Goal: Information Seeking & Learning: Compare options

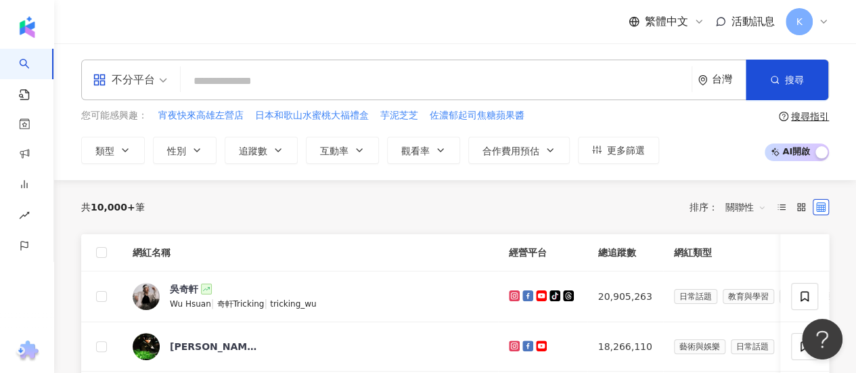
click at [288, 89] on input "search" at bounding box center [436, 81] width 500 height 26
paste input "****"
type input "****"
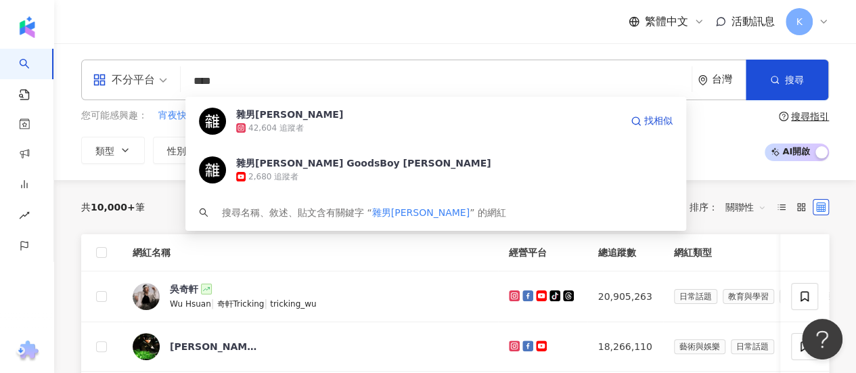
click at [325, 123] on div "42,604 追蹤者" at bounding box center [428, 128] width 384 height 14
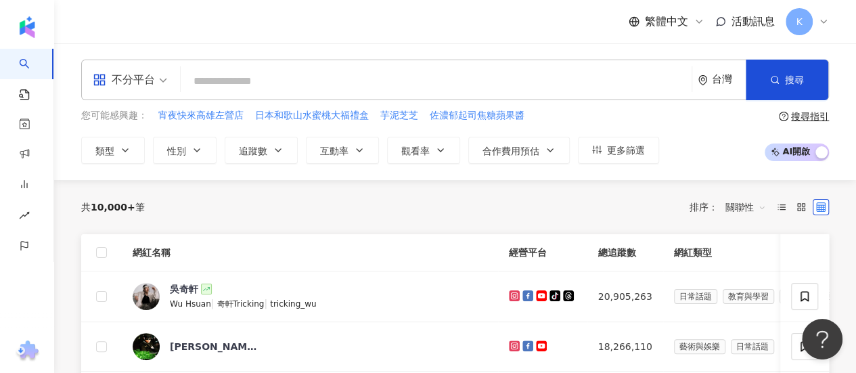
click at [253, 77] on input "search" at bounding box center [436, 81] width 500 height 26
paste input "**********"
type input "**********"
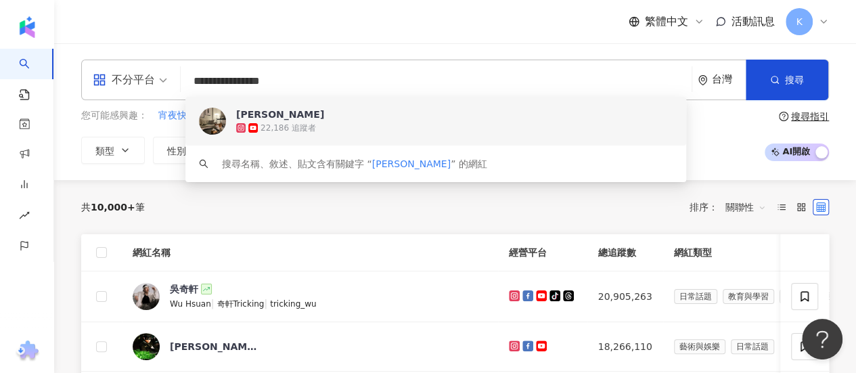
click at [300, 127] on div "22,186 追蹤者" at bounding box center [289, 129] width 56 height 12
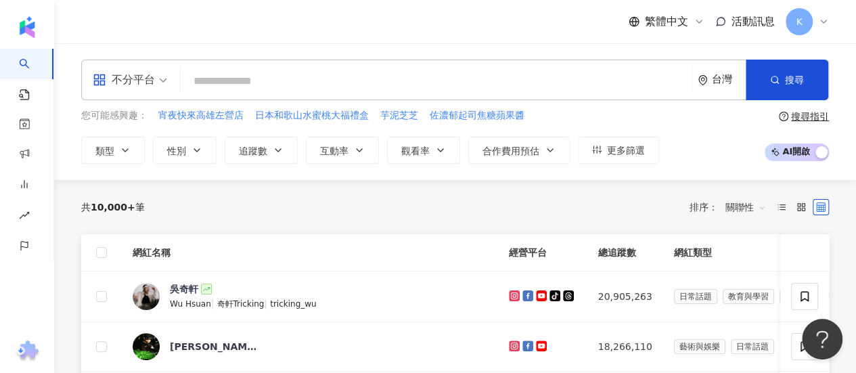
paste input "**********"
type input "**********"
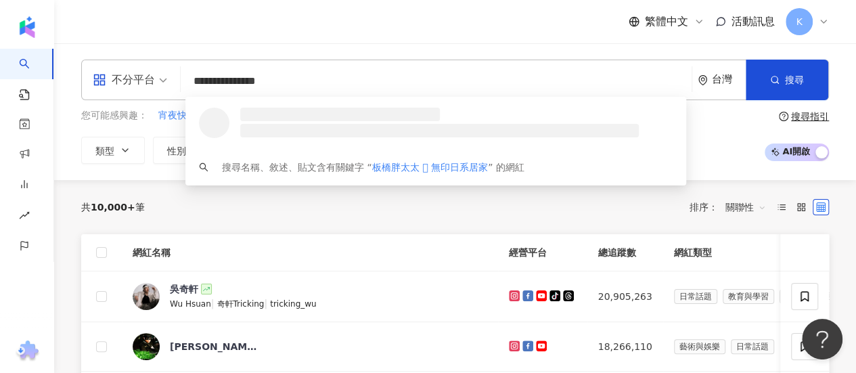
click at [305, 118] on h3 at bounding box center [340, 115] width 200 height 14
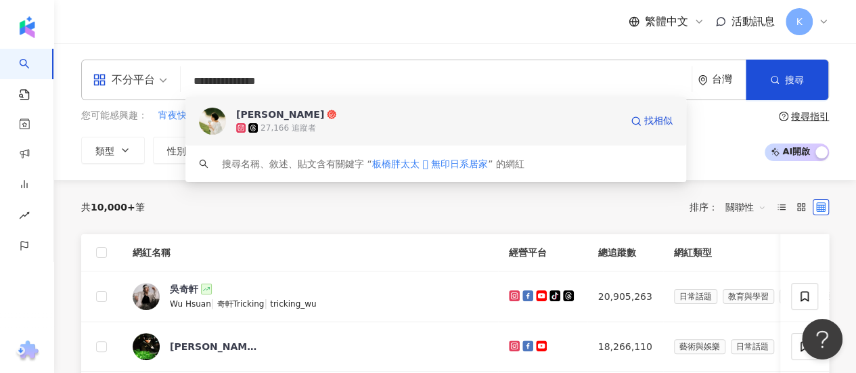
click at [280, 129] on div "27,166 追蹤者" at bounding box center [289, 129] width 56 height 12
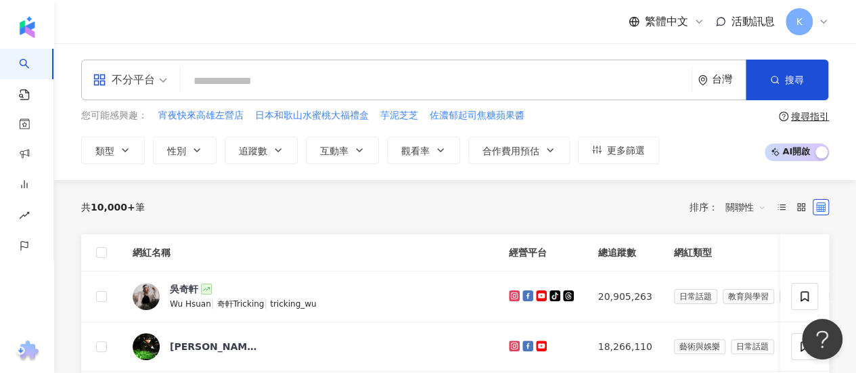
paste input "**********"
type input "**********"
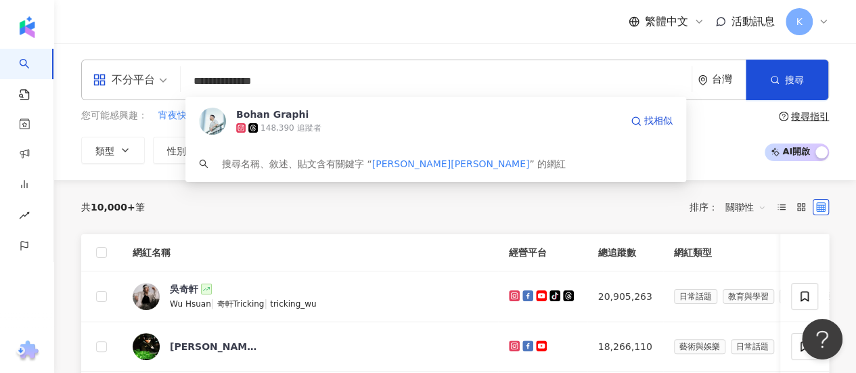
click at [317, 121] on div "148,390 追蹤者" at bounding box center [428, 128] width 384 height 14
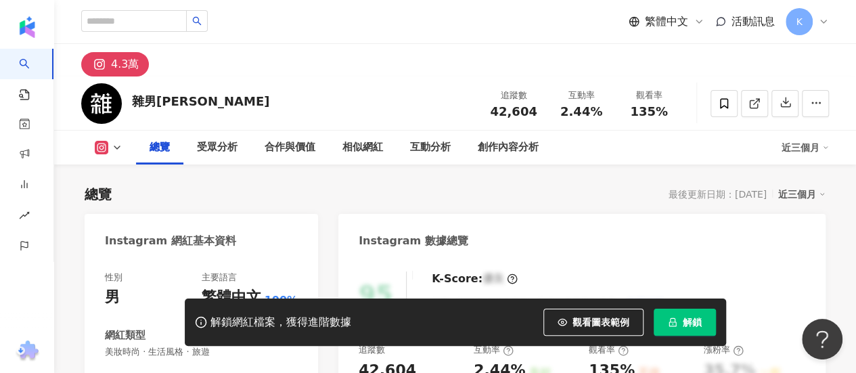
scroll to position [68, 0]
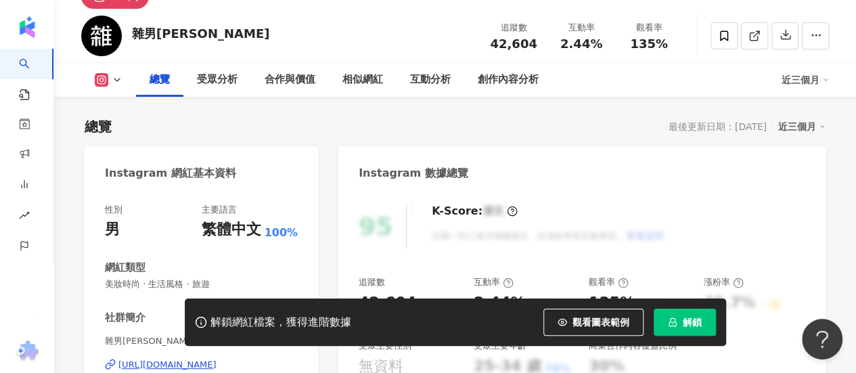
click at [693, 317] on span "解鎖" at bounding box center [692, 322] width 19 height 11
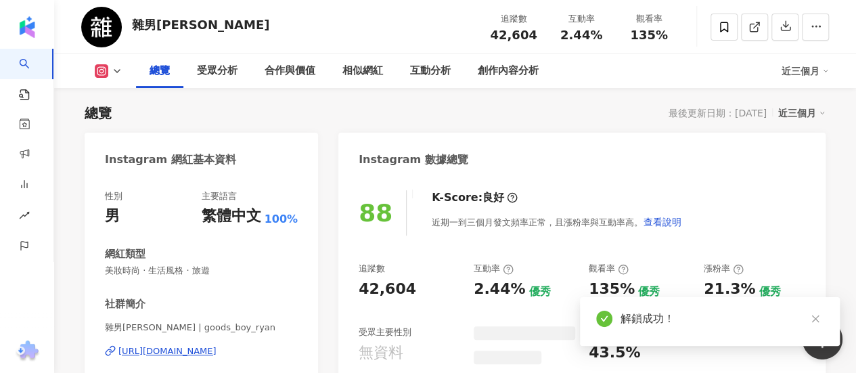
scroll to position [149, 0]
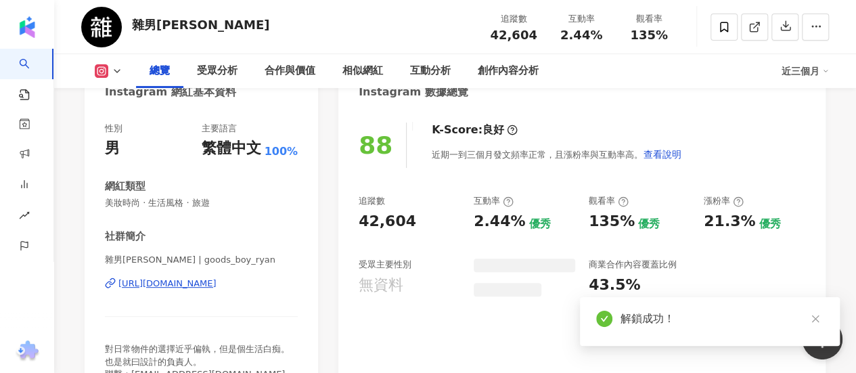
drag, startPoint x: 429, startPoint y: 218, endPoint x: 360, endPoint y: 223, distance: 69.2
click at [360, 223] on div "42,604" at bounding box center [410, 221] width 102 height 21
copy div "42,604"
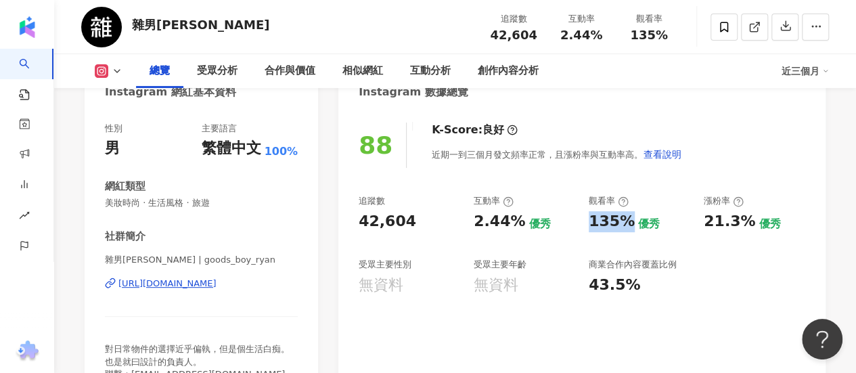
drag, startPoint x: 630, startPoint y: 224, endPoint x: 587, endPoint y: 221, distance: 43.4
click at [587, 221] on div "追蹤數 42,604 互動率 2.44% 優秀 觀看率 135% 優秀 漲粉率 21.3% 優秀 受眾主要性別 無資料 受眾主要年齡 無資料 商業合作內容覆蓋…" at bounding box center [582, 245] width 447 height 100
copy div "135%"
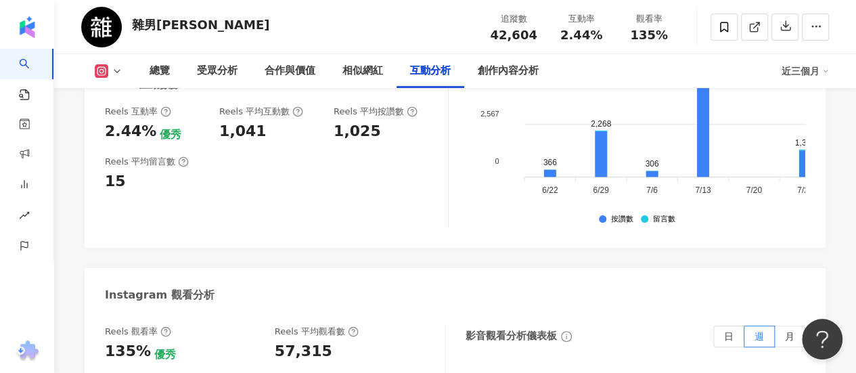
scroll to position [2856, 0]
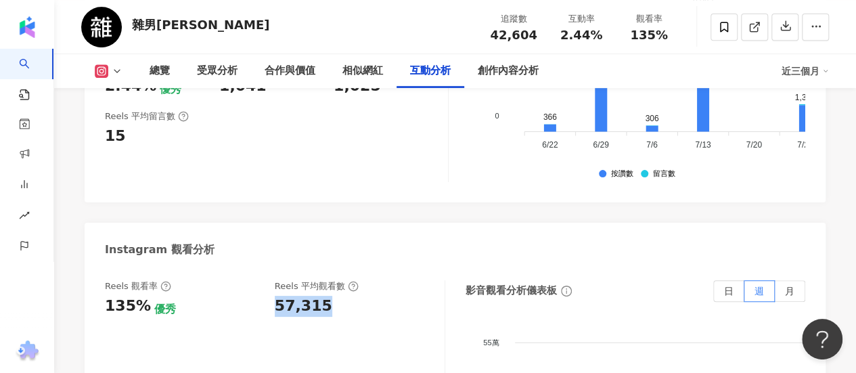
drag, startPoint x: 328, startPoint y: 216, endPoint x: 274, endPoint y: 220, distance: 53.6
click at [275, 296] on div "57,315" at bounding box center [353, 306] width 156 height 21
copy div "57,315"
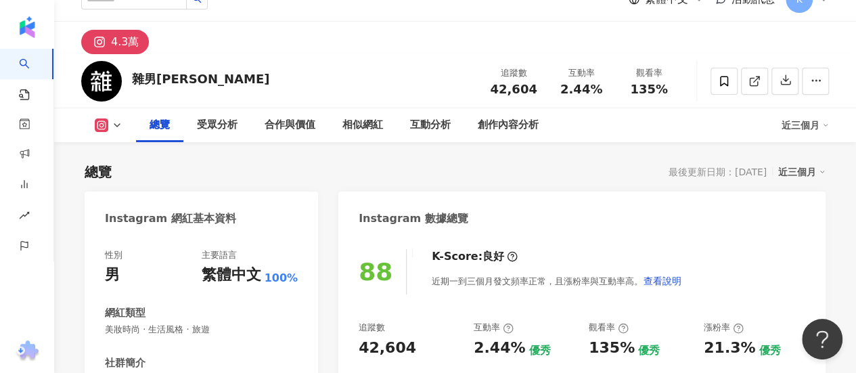
scroll to position [0, 0]
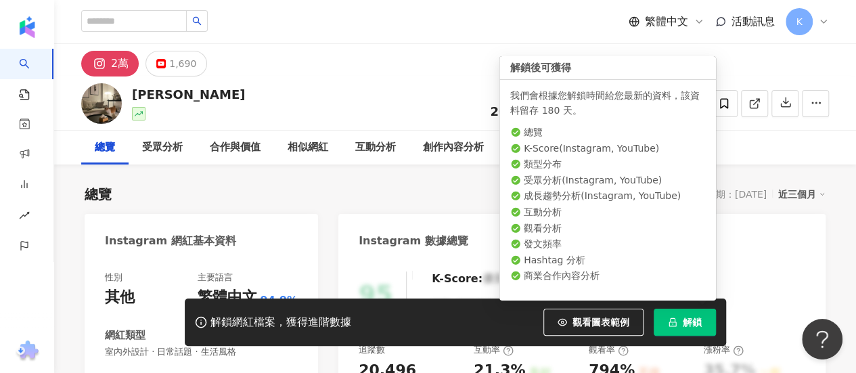
click at [682, 318] on button "解鎖" at bounding box center [685, 322] width 62 height 27
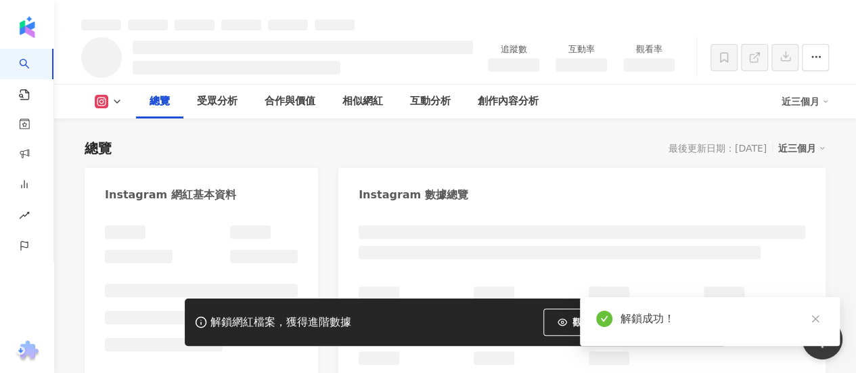
scroll to position [68, 0]
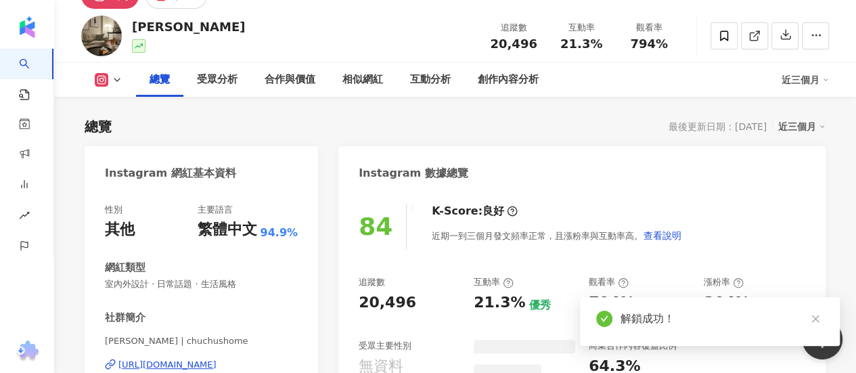
click at [102, 248] on div "性別 其他 主要語言 繁體中文 94.9% 網紅類型 室內外設計 · 日常話題 · 生活風格 社群簡介 橘宅日常 chuchushome | chuchush…" at bounding box center [202, 342] width 234 height 304
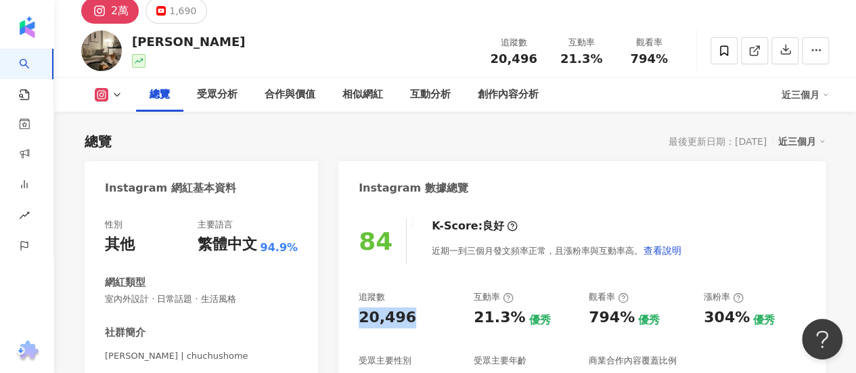
drag, startPoint x: 362, startPoint y: 319, endPoint x: 439, endPoint y: 318, distance: 76.5
click at [439, 318] on div "20,496" at bounding box center [410, 317] width 102 height 21
copy div "20,496"
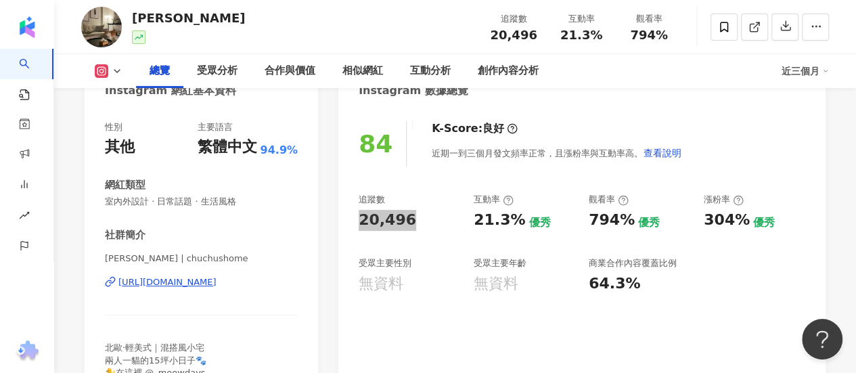
scroll to position [188, 0]
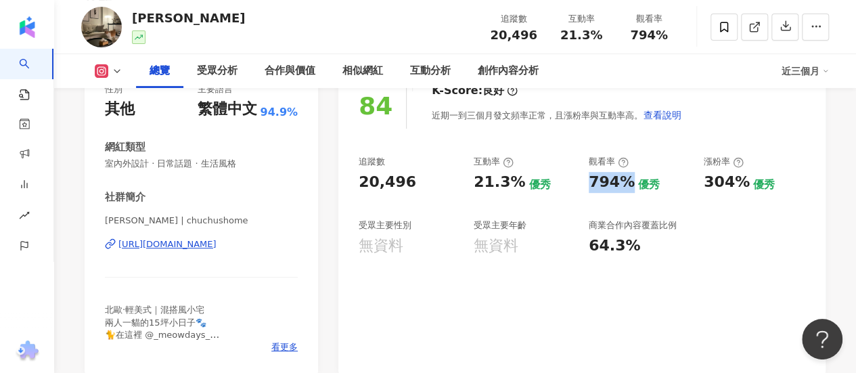
drag, startPoint x: 582, startPoint y: 185, endPoint x: 625, endPoint y: 183, distance: 42.7
click at [625, 183] on div "追蹤數 20,496 互動率 21.3% 優秀 觀看率 794% 優秀 漲粉率 304% 優秀 受眾主要性別 無資料 受眾主要年齡 無資料 商業合作內容覆蓋比…" at bounding box center [582, 206] width 447 height 100
copy div "794%"
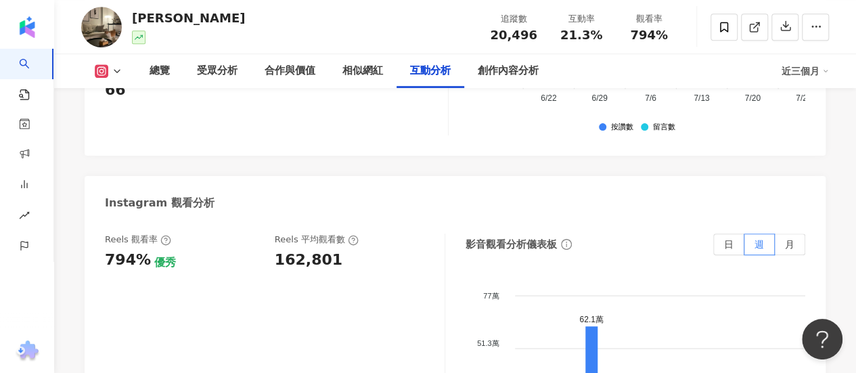
scroll to position [2896, 0]
drag, startPoint x: 334, startPoint y: 241, endPoint x: 271, endPoint y: 232, distance: 62.9
click at [271, 235] on div "Reels 觀看率 794% 優秀 Reels 平均觀看數 162,801" at bounding box center [268, 253] width 326 height 37
copy div "162,801"
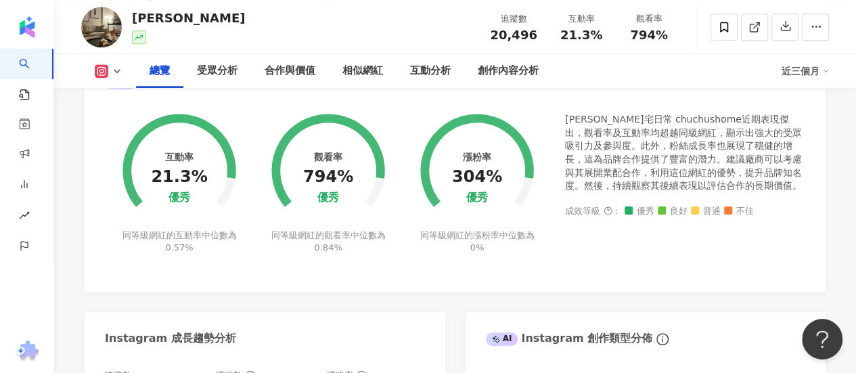
scroll to position [0, 0]
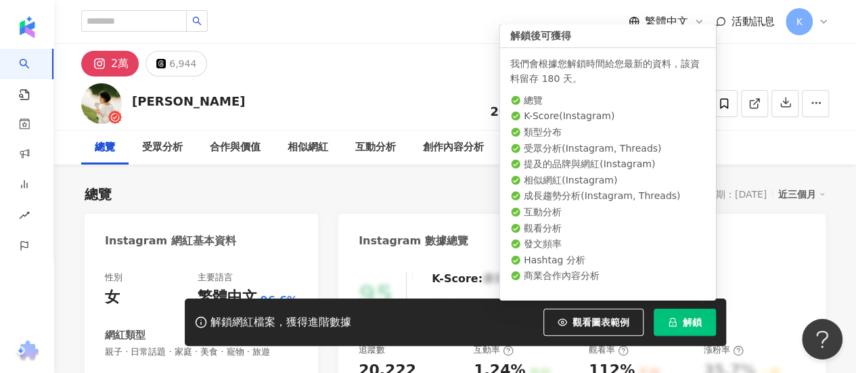
click at [676, 320] on icon "lock" at bounding box center [672, 321] width 9 height 9
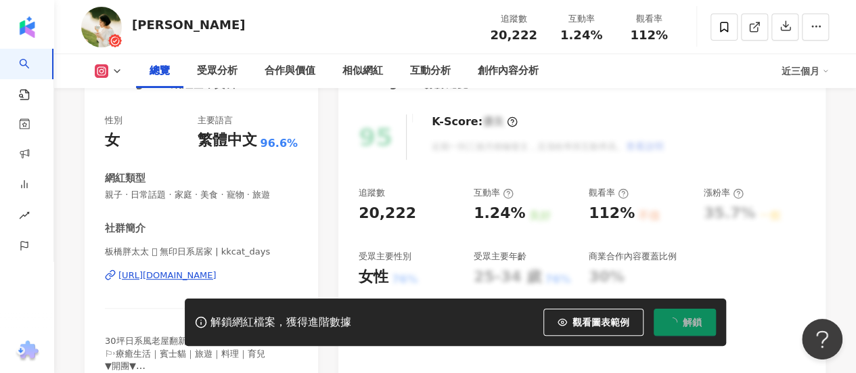
scroll to position [135, 0]
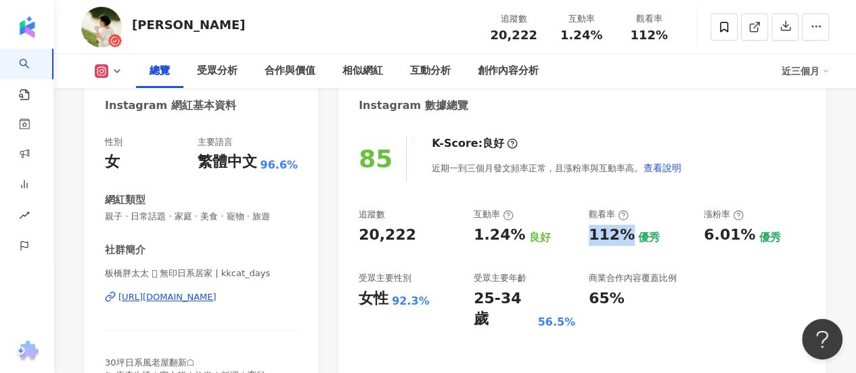
drag, startPoint x: 624, startPoint y: 234, endPoint x: 590, endPoint y: 234, distance: 33.8
click at [590, 234] on div "112%" at bounding box center [612, 235] width 46 height 21
copy div "112%"
click at [360, 235] on div "20,222" at bounding box center [388, 235] width 58 height 21
drag, startPoint x: 356, startPoint y: 236, endPoint x: 413, endPoint y: 231, distance: 57.1
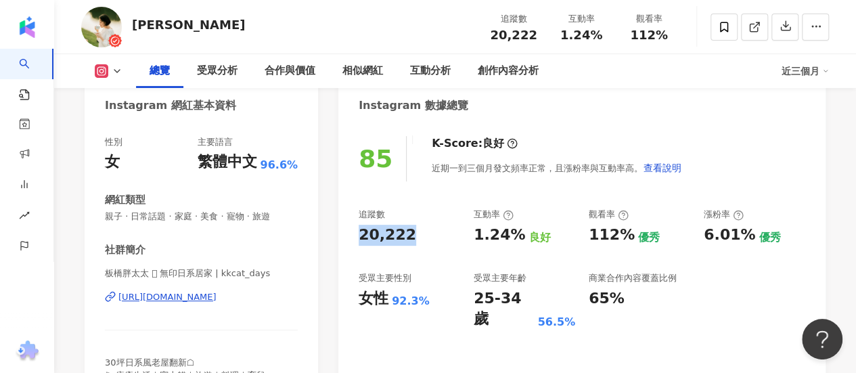
click at [413, 231] on div "85 K-Score : 良好 近期一到三個月發文頻率正常，且漲粉率與互動率高。 查看說明 追蹤數 20,222 互動率 1.24% 良好 觀看率 112% …" at bounding box center [581, 275] width 487 height 304
copy div "20,222"
drag, startPoint x: 127, startPoint y: 164, endPoint x: 103, endPoint y: 160, distance: 23.9
click at [103, 160] on div "性別 女 主要語言 繁體中文 96.6% 網紅類型 親子 · 日常話題 · 家庭 · 美食 · 寵物 · 旅遊 社群簡介 板橋胖太太 𖠿 無印日系居家 | k…" at bounding box center [202, 275] width 234 height 304
copy div "女"
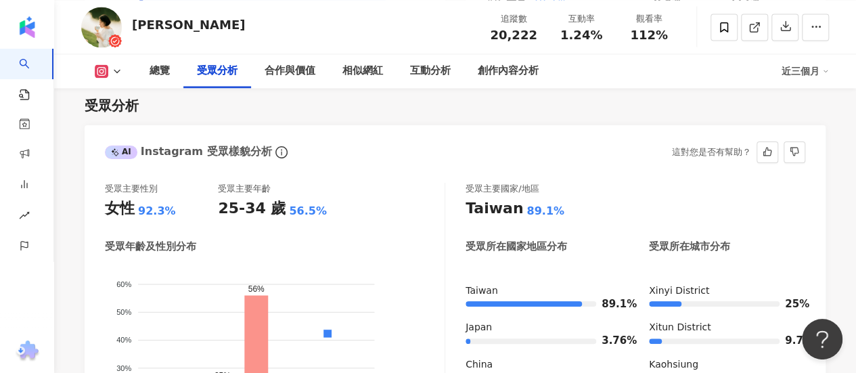
scroll to position [1151, 0]
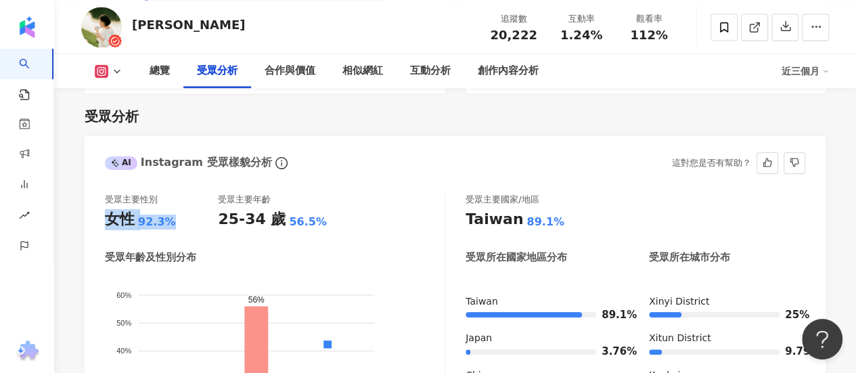
drag, startPoint x: 191, startPoint y: 216, endPoint x: 108, endPoint y: 223, distance: 82.9
click at [108, 223] on div "女性 92.3%" at bounding box center [161, 219] width 113 height 21
copy div "女性 92.3%"
drag, startPoint x: 221, startPoint y: 219, endPoint x: 325, endPoint y: 219, distance: 103.6
click at [325, 219] on div "25-34 歲 56.5%" at bounding box center [274, 219] width 113 height 21
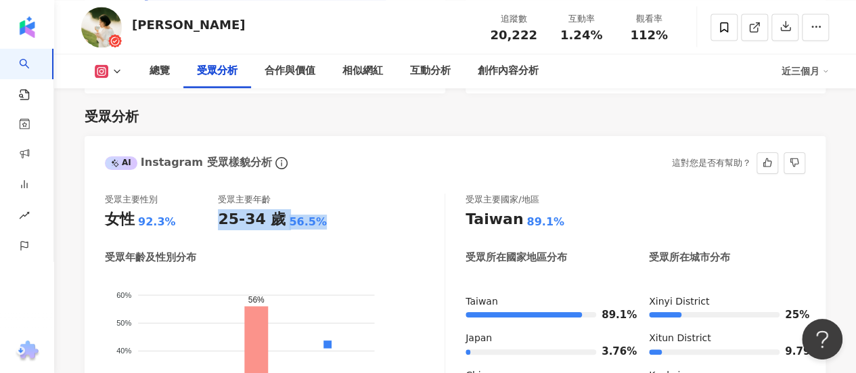
copy div "25-34 歲 56.5%"
click at [386, 275] on foreignobject "男性 女性" at bounding box center [275, 380] width 340 height 211
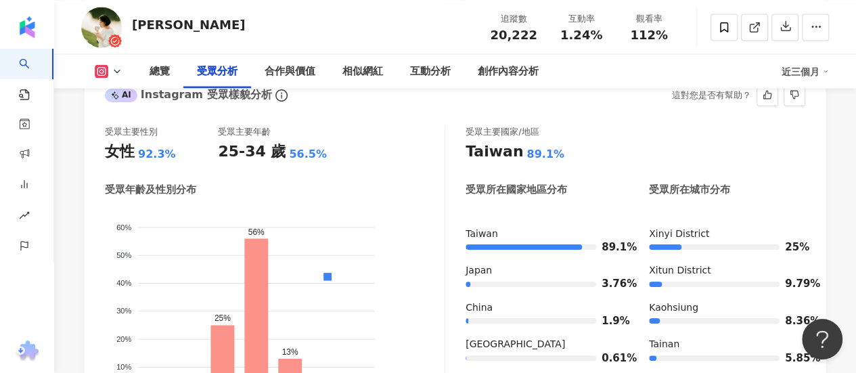
click at [435, 179] on div "受眾主要性別 女性 92.3% 受眾主要年齡 25-34 歲 56.5% 受眾年齡及性別分布 男性 女性 60% 60% 50% 50% 40% 40% 30…" at bounding box center [275, 277] width 340 height 303
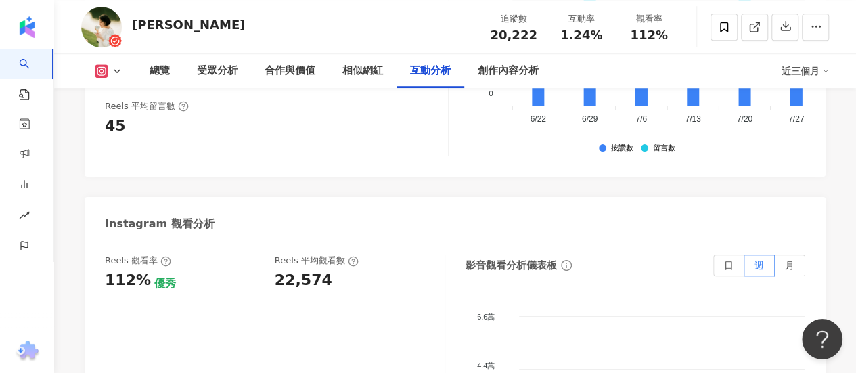
scroll to position [3114, 0]
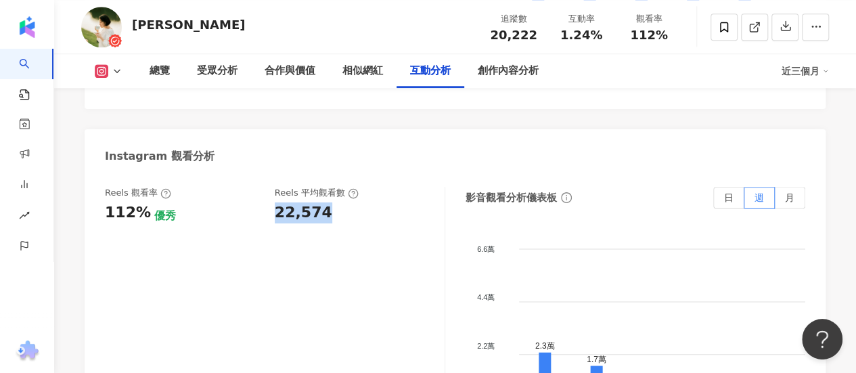
drag, startPoint x: 329, startPoint y: 129, endPoint x: 276, endPoint y: 130, distance: 52.8
click at [276, 202] on div "22,574" at bounding box center [353, 212] width 156 height 21
copy div "22,574"
click at [413, 206] on div "Reels 觀看率 112% 優秀 Reels 平均觀看數 22,574" at bounding box center [275, 322] width 340 height 271
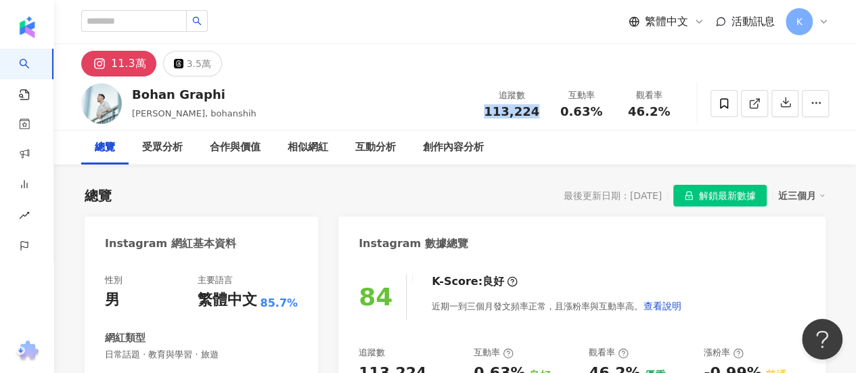
drag, startPoint x: 544, startPoint y: 112, endPoint x: 486, endPoint y: 115, distance: 58.3
click at [486, 115] on div "追蹤數 113,224" at bounding box center [512, 103] width 72 height 29
copy span "113,224"
drag, startPoint x: 652, startPoint y: 112, endPoint x: 662, endPoint y: 114, distance: 10.4
click at [662, 114] on span "46.2%" at bounding box center [649, 112] width 42 height 14
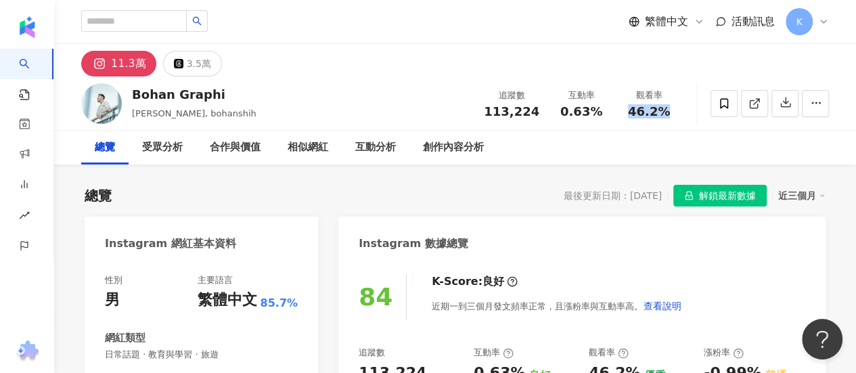
copy span "46.2%"
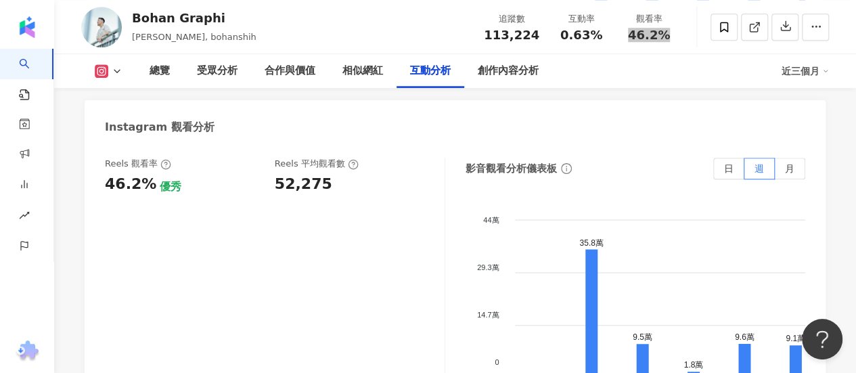
scroll to position [2978, 0]
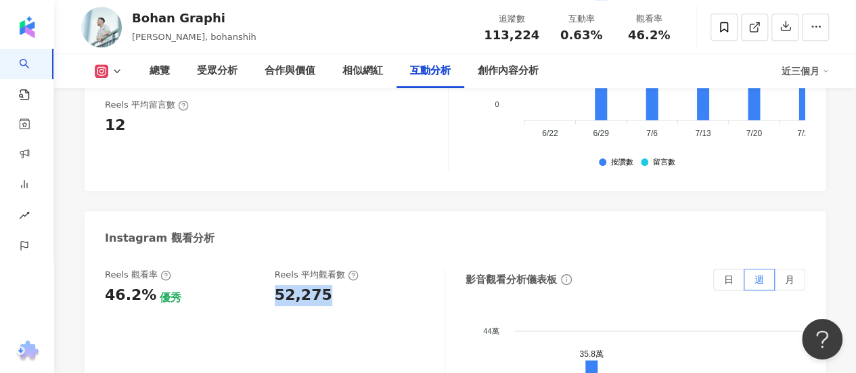
drag, startPoint x: 313, startPoint y: 265, endPoint x: 269, endPoint y: 265, distance: 43.3
click at [269, 269] on div "Reels 觀看率 46.2% 優秀 [PERSON_NAME] 平均觀看數 52,275" at bounding box center [268, 287] width 326 height 37
copy div "52,275"
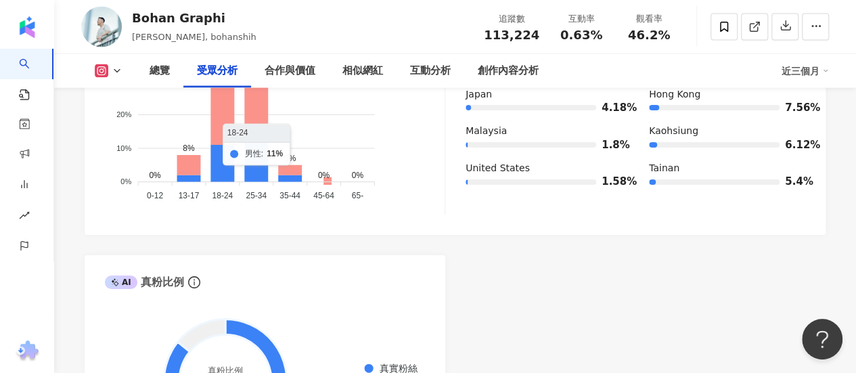
scroll to position [1421, 0]
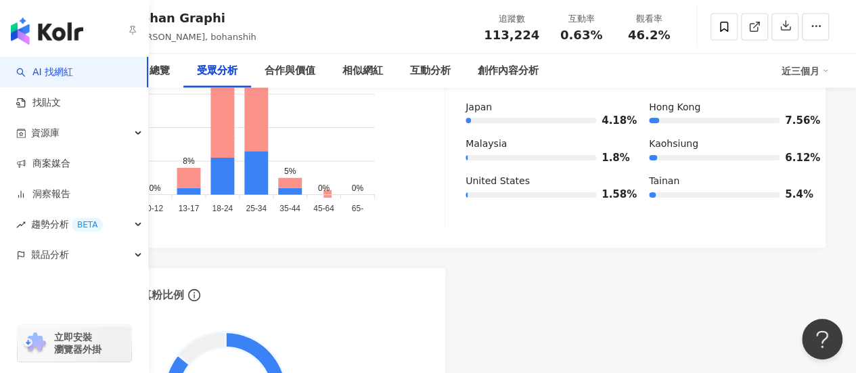
click at [35, 66] on link "AI 找網紅" at bounding box center [44, 73] width 57 height 14
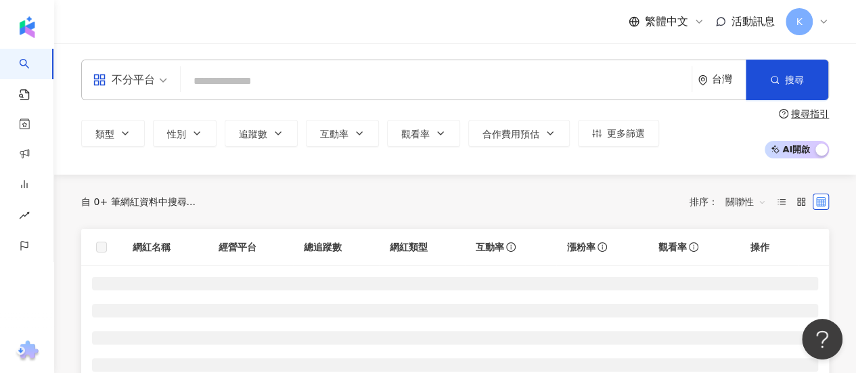
click at [215, 81] on input "search" at bounding box center [436, 81] width 500 height 26
paste input "**********"
type input "**********"
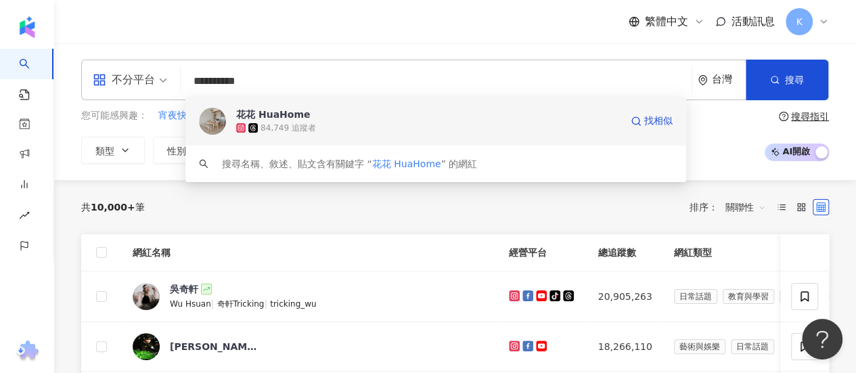
click at [355, 119] on span "花花 HuaHome" at bounding box center [428, 115] width 384 height 14
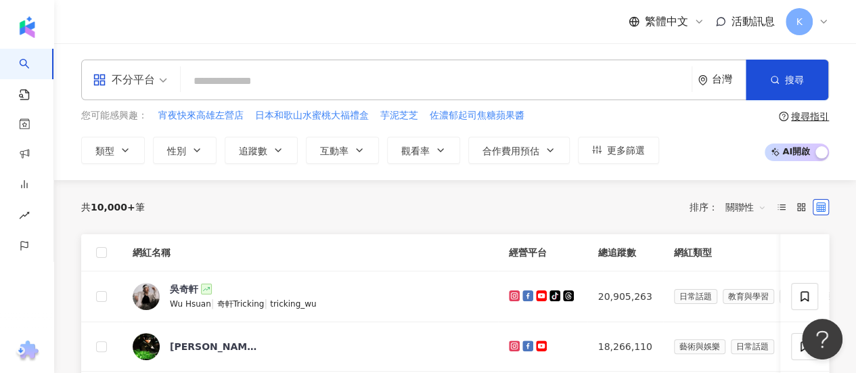
paste input "**********"
type input "**********"
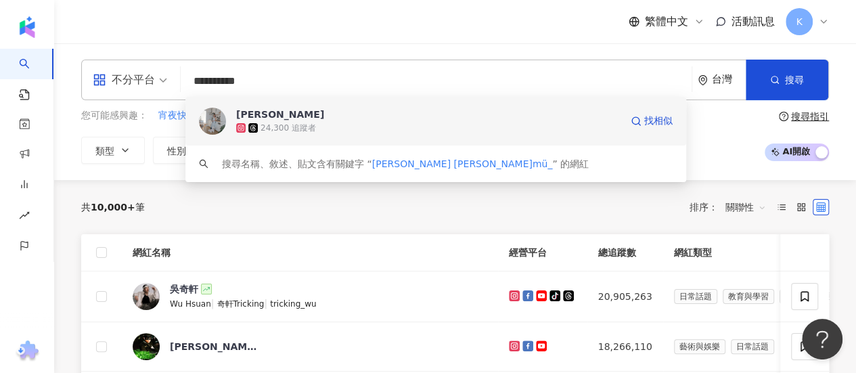
click at [299, 121] on div "24,300 追蹤者" at bounding box center [428, 128] width 384 height 14
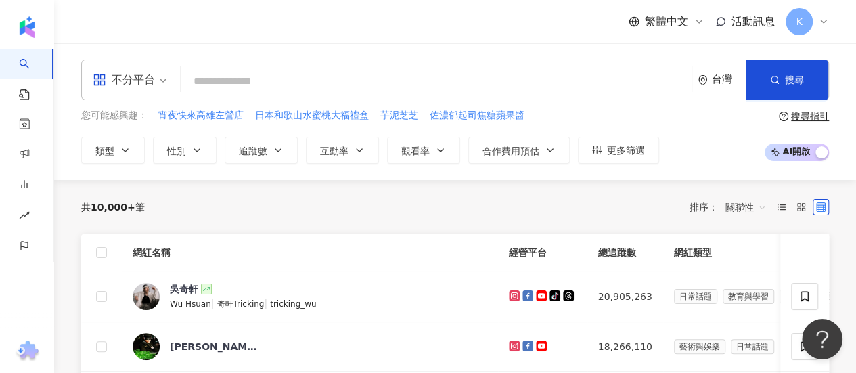
paste input "**********"
type input "**********"
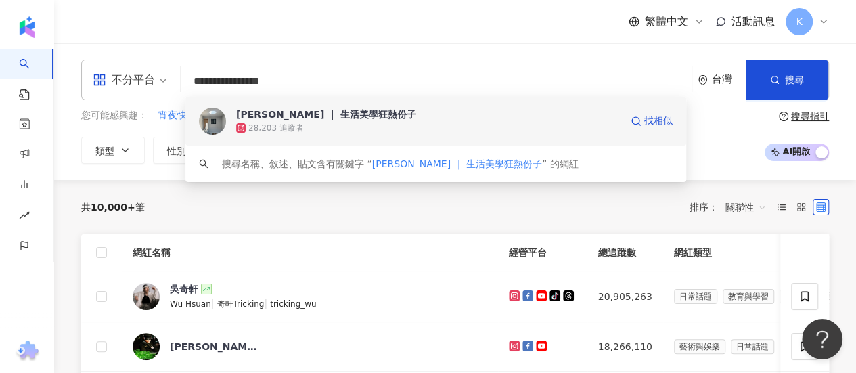
click at [338, 124] on div "28,203 追蹤者" at bounding box center [428, 128] width 384 height 14
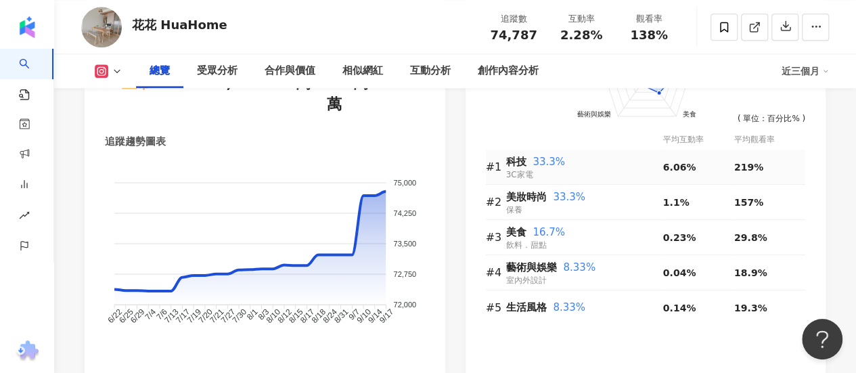
scroll to position [910, 0]
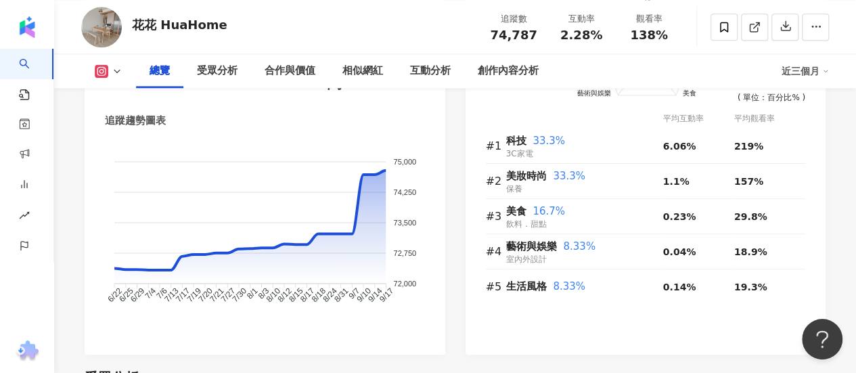
click at [403, 16] on div "花花 HuaHome 追蹤數 74,787 互動率 2.28% 觀看率 138%" at bounding box center [455, 26] width 802 height 53
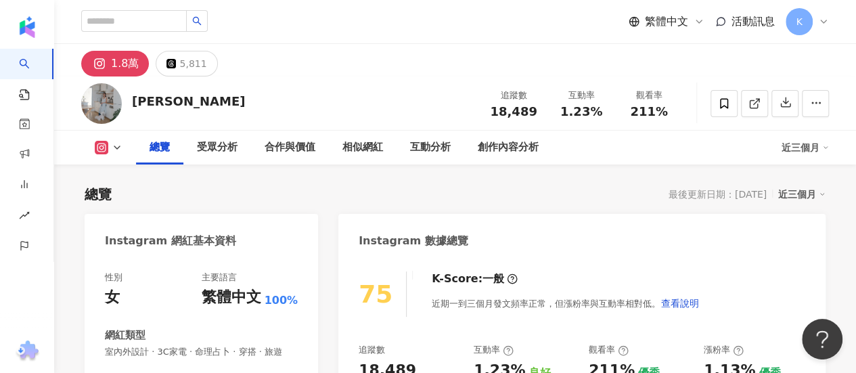
scroll to position [203, 0]
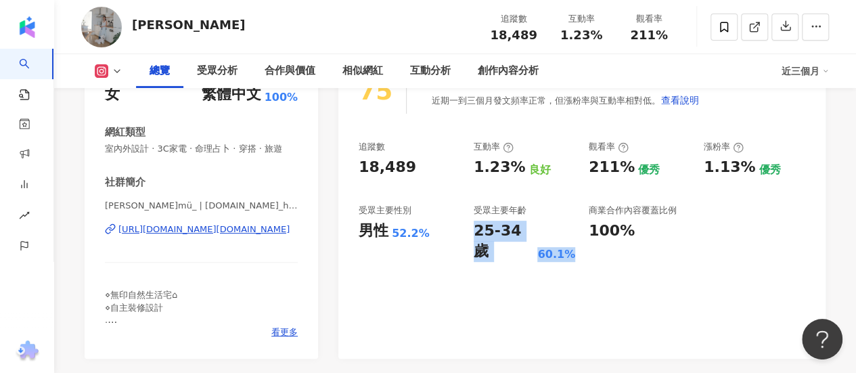
drag, startPoint x: 474, startPoint y: 234, endPoint x: 572, endPoint y: 241, distance: 98.4
click at [572, 241] on div "25-34 歲 60.1%" at bounding box center [525, 242] width 102 height 42
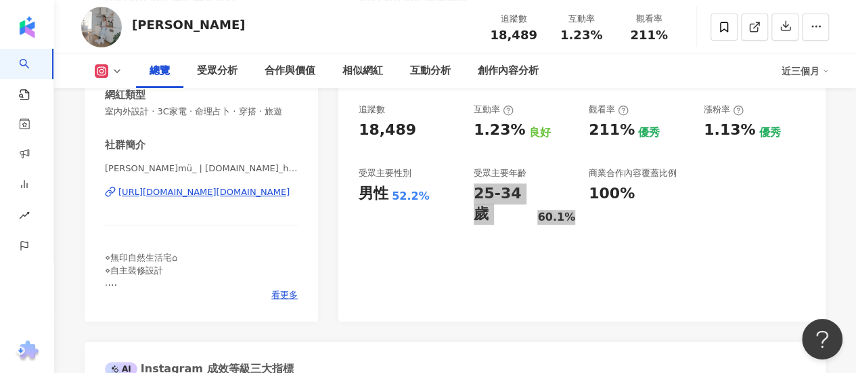
scroll to position [271, 0]
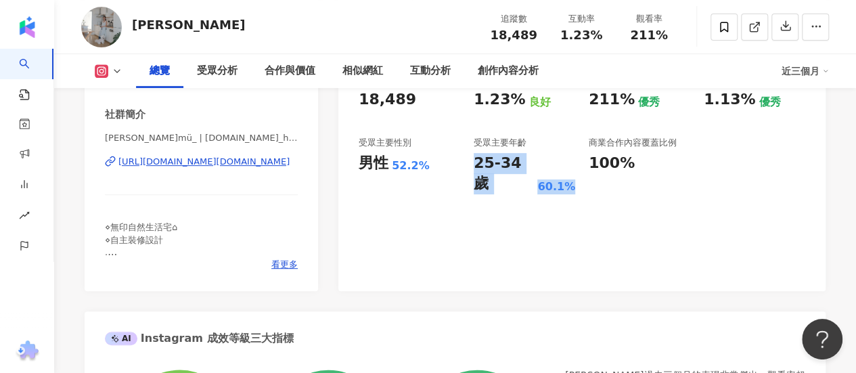
click at [489, 233] on div "75 K-Score : 一般 近期一到三個月發文頻率正常，但漲粉率與互動率相對低。 查看說明 追蹤數 18,489 互動率 1.23% 良好 觀看率 211…" at bounding box center [581, 139] width 487 height 304
click at [338, 205] on div "75 K-Score : 一般 近期一到三個月發文頻率正常，但漲粉率與互動率相對低。 查看說明 追蹤數 18,489 互動率 1.23% 良好 觀看率 211…" at bounding box center [581, 139] width 487 height 304
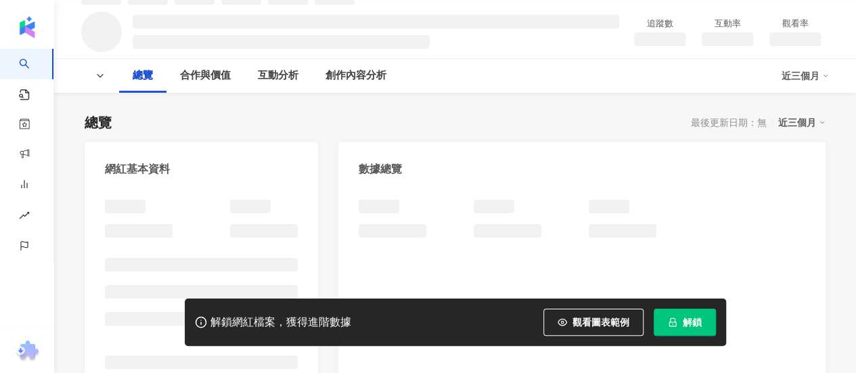
scroll to position [130, 0]
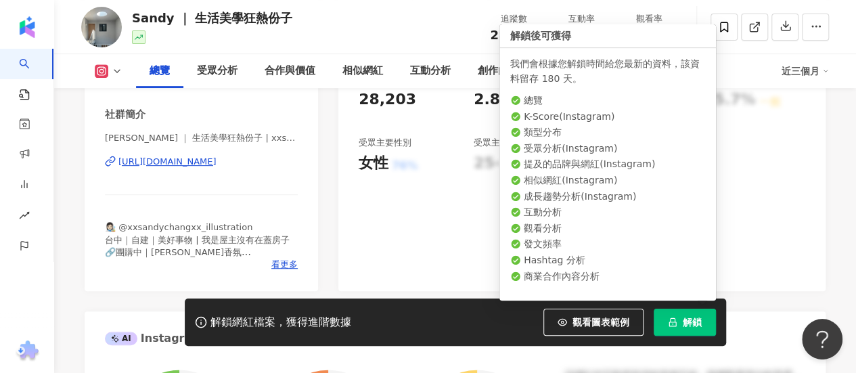
click at [693, 318] on span "解鎖" at bounding box center [692, 322] width 19 height 11
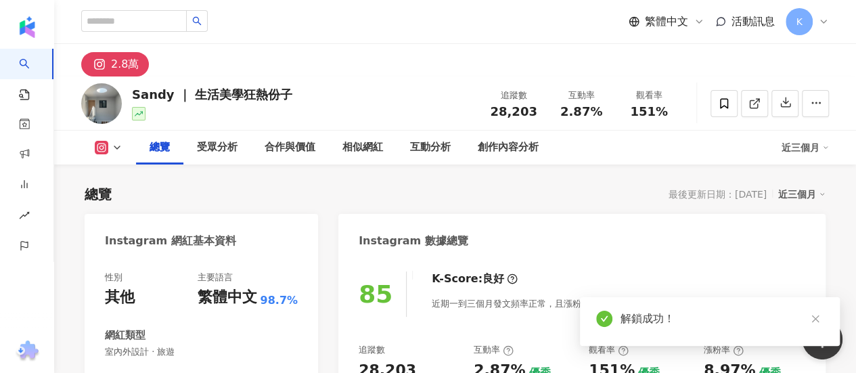
click at [556, 112] on div "追蹤數 28,203 互動率 2.87% 觀看率 151%" at bounding box center [581, 103] width 203 height 40
click at [529, 116] on span "28,203" at bounding box center [513, 111] width 47 height 14
click at [500, 106] on span "28,203" at bounding box center [513, 111] width 47 height 14
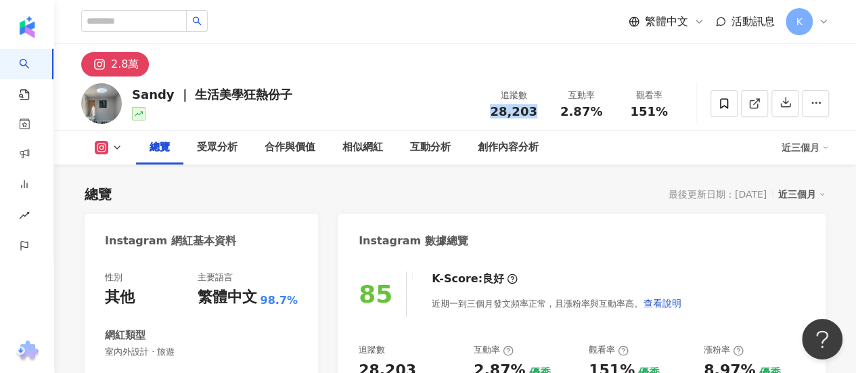
drag, startPoint x: 491, startPoint y: 106, endPoint x: 539, endPoint y: 106, distance: 48.7
click at [539, 106] on div "追蹤數 28,203" at bounding box center [514, 103] width 68 height 29
copy span "28,203"
drag, startPoint x: 623, startPoint y: 111, endPoint x: 680, endPoint y: 110, distance: 56.9
click at [680, 110] on div "觀看率 151%" at bounding box center [649, 103] width 68 height 29
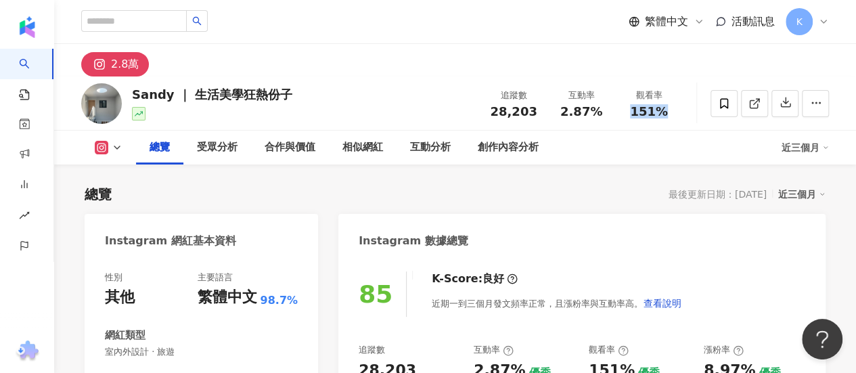
copy span "151%"
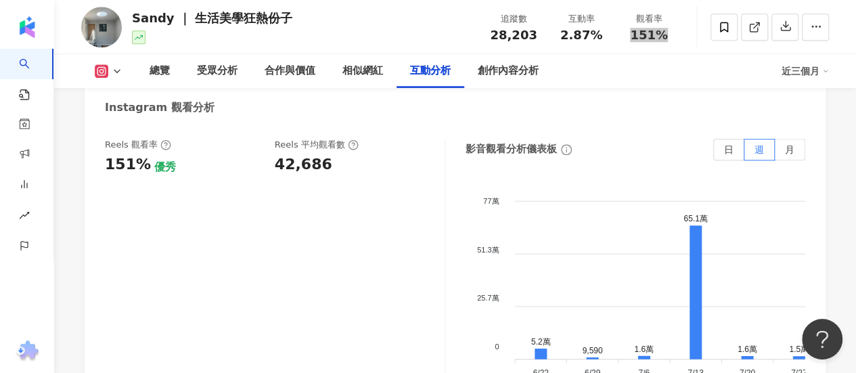
scroll to position [3114, 0]
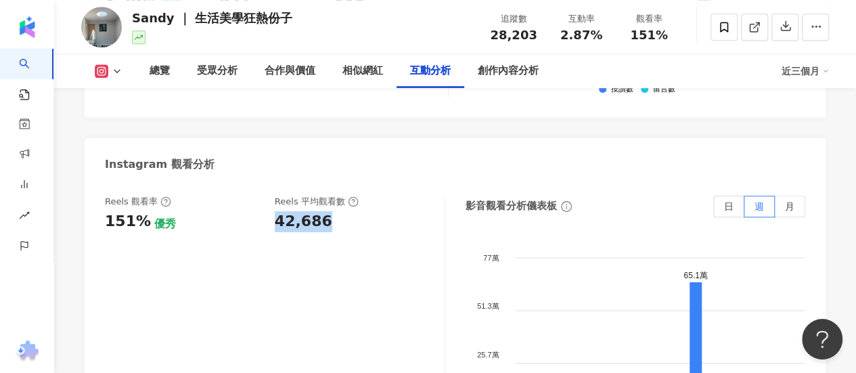
drag, startPoint x: 324, startPoint y: 151, endPoint x: 272, endPoint y: 155, distance: 51.6
click at [272, 196] on div "Reels 觀看率 151% 優秀 Reels 平均觀看數 42,686" at bounding box center [268, 214] width 326 height 37
copy div "42,686"
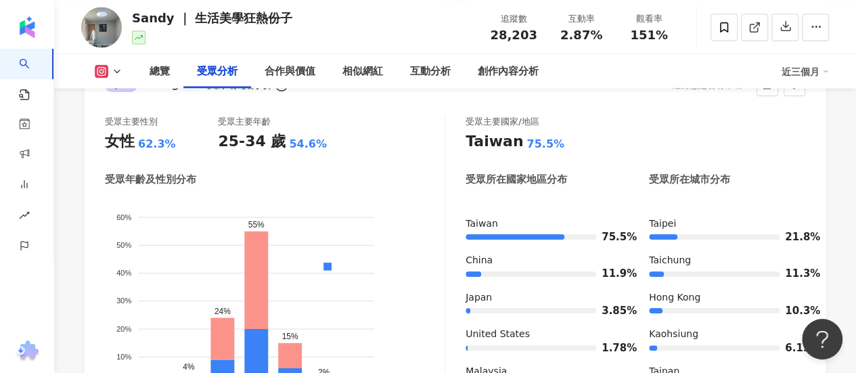
scroll to position [1151, 0]
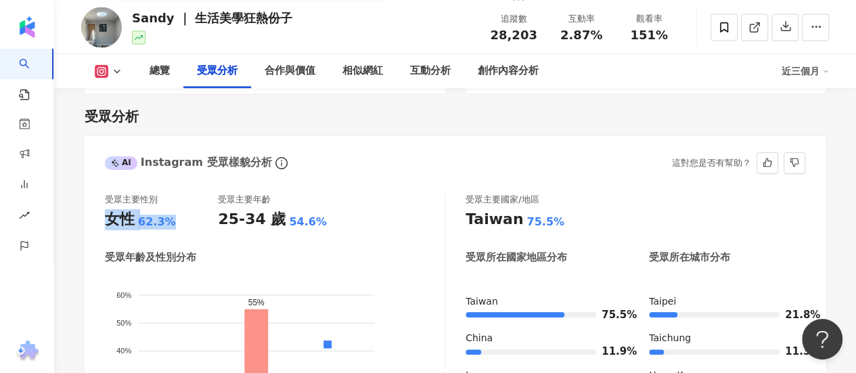
drag, startPoint x: 86, startPoint y: 234, endPoint x: 167, endPoint y: 232, distance: 80.6
click at [167, 232] on div "受眾主要性別 女性 62.3% 受眾主要年齡 25-34 歲 54.6% 受眾年齡及性別分布 男性 女性 60% 60% 50% 50% 40% 40% 30…" at bounding box center [455, 348] width 741 height 336
copy div "女性 62.3%"
drag, startPoint x: 221, startPoint y: 223, endPoint x: 314, endPoint y: 223, distance: 93.4
click at [314, 223] on div "25-34 歲 54.6%" at bounding box center [274, 219] width 113 height 21
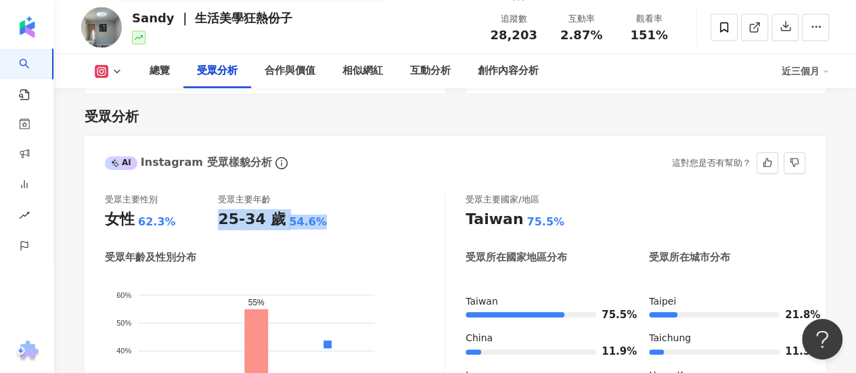
copy div "25-34 歲 54.6%"
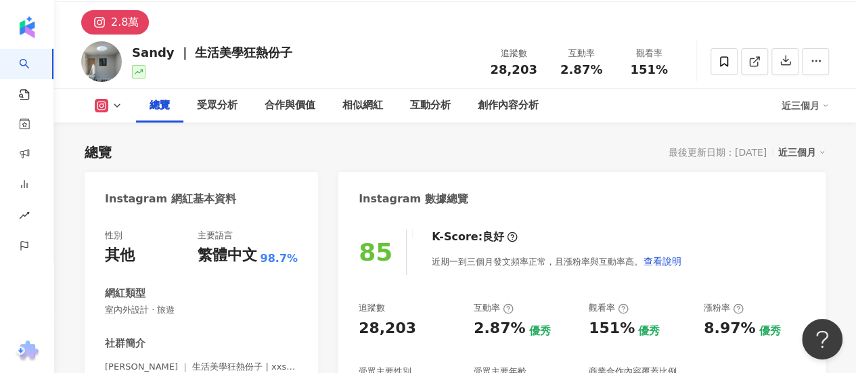
scroll to position [0, 0]
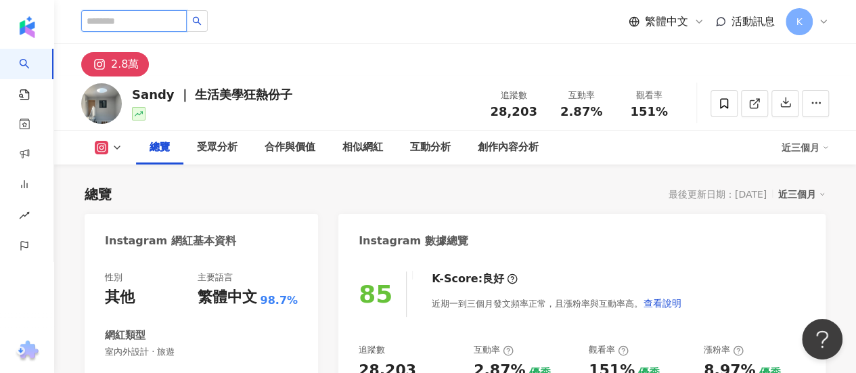
click at [181, 17] on input "search" at bounding box center [134, 21] width 106 height 22
paste input "**********"
type input "**********"
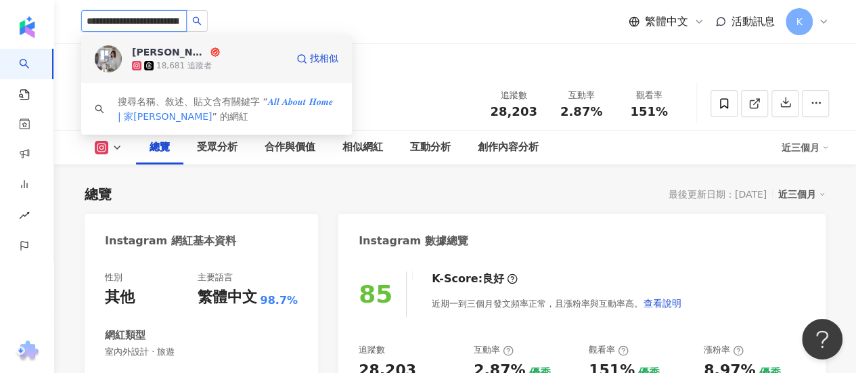
click at [217, 56] on span "[PERSON_NAME]" at bounding box center [176, 52] width 88 height 14
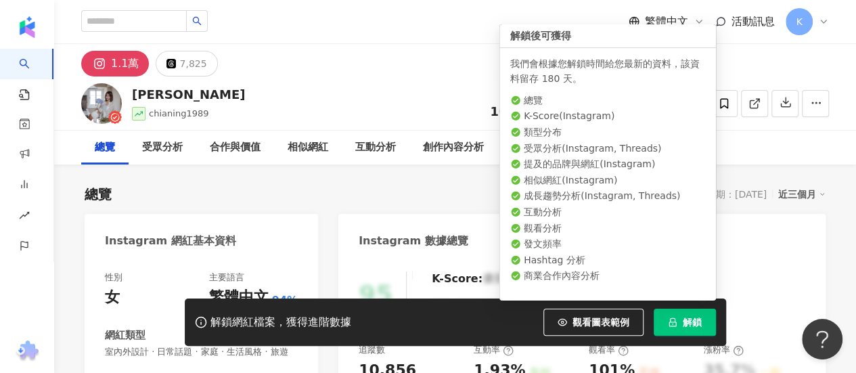
click at [699, 326] on span "解鎖" at bounding box center [692, 322] width 19 height 11
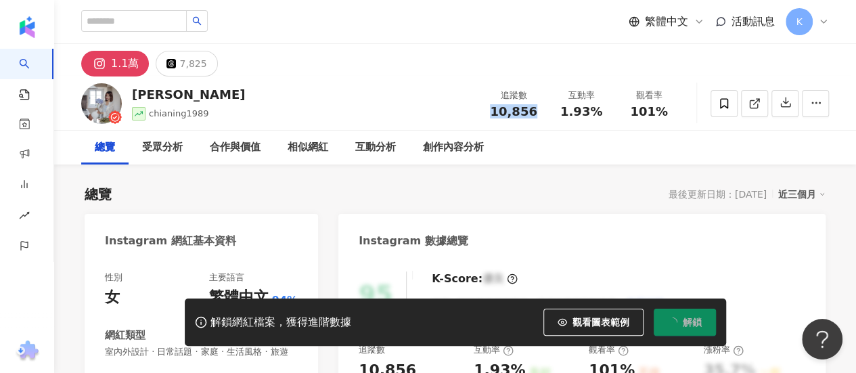
drag, startPoint x: 490, startPoint y: 108, endPoint x: 536, endPoint y: 112, distance: 46.2
click at [536, 112] on div "10,856" at bounding box center [513, 112] width 51 height 14
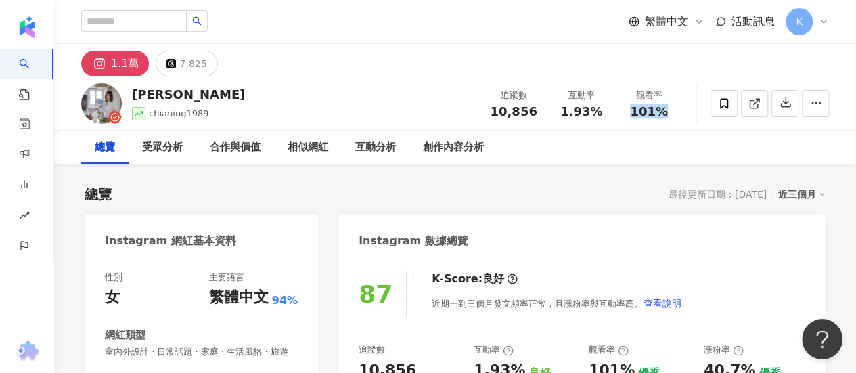
drag, startPoint x: 638, startPoint y: 114, endPoint x: 621, endPoint y: 114, distance: 16.2
click at [621, 114] on div "觀看率 101%" at bounding box center [649, 103] width 68 height 29
copy span "101%"
click at [534, 103] on div "追蹤數 10,856" at bounding box center [514, 103] width 68 height 29
drag, startPoint x: 534, startPoint y: 112, endPoint x: 492, endPoint y: 112, distance: 42.0
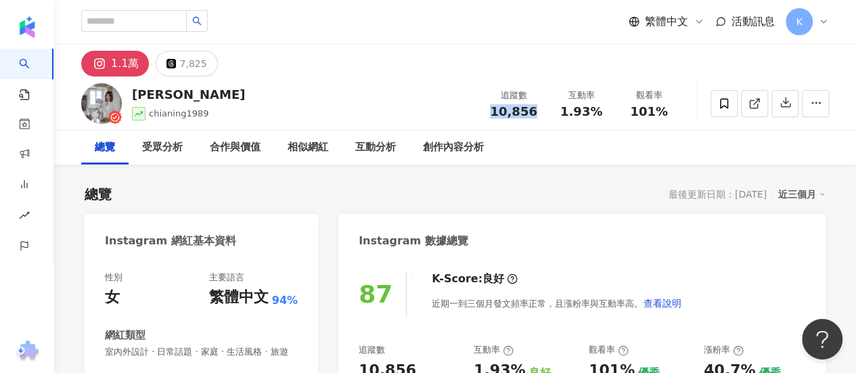
click at [492, 112] on div "10,856" at bounding box center [513, 112] width 51 height 14
copy span "10,856"
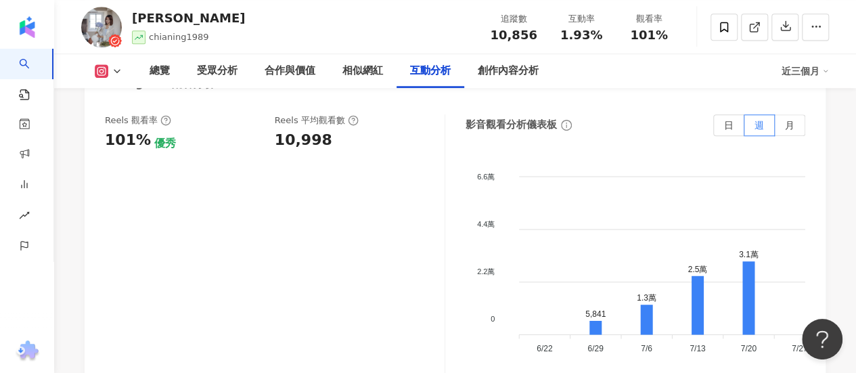
scroll to position [3046, 0]
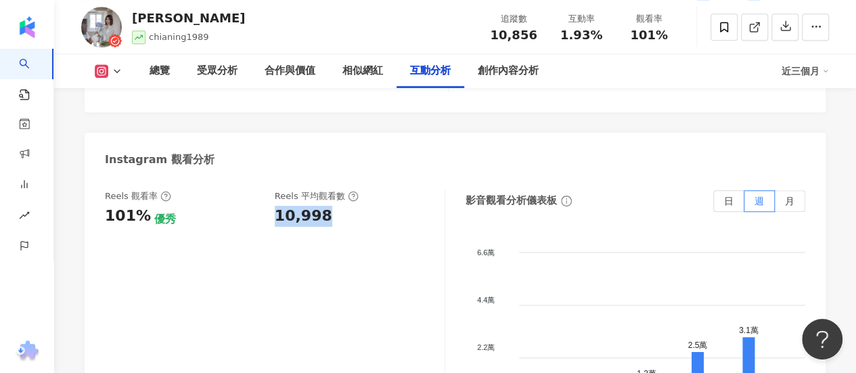
drag, startPoint x: 277, startPoint y: 204, endPoint x: 349, endPoint y: 192, distance: 73.4
click at [349, 206] on div "10,998" at bounding box center [353, 216] width 156 height 21
copy div "10,998"
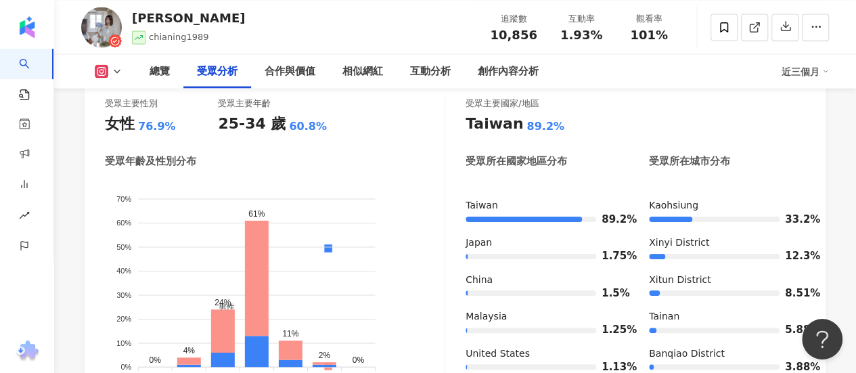
scroll to position [1214, 0]
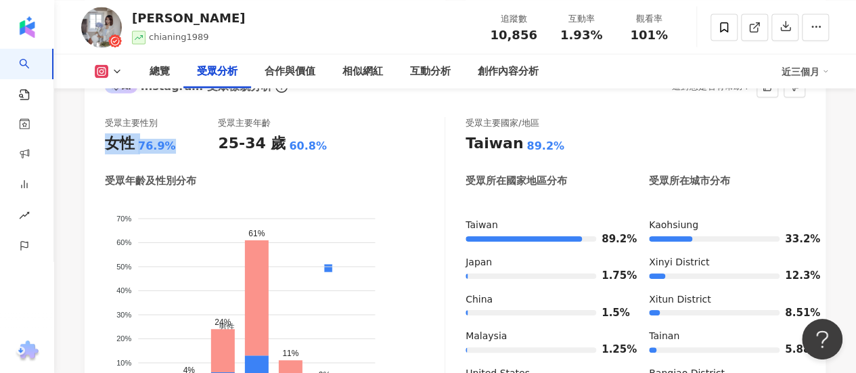
drag, startPoint x: 105, startPoint y: 152, endPoint x: 174, endPoint y: 155, distance: 69.1
click at [174, 154] on div "女性 76.9%" at bounding box center [161, 143] width 113 height 21
copy div "女性 76.9%"
click at [241, 154] on div "25-34 歲" at bounding box center [252, 143] width 68 height 21
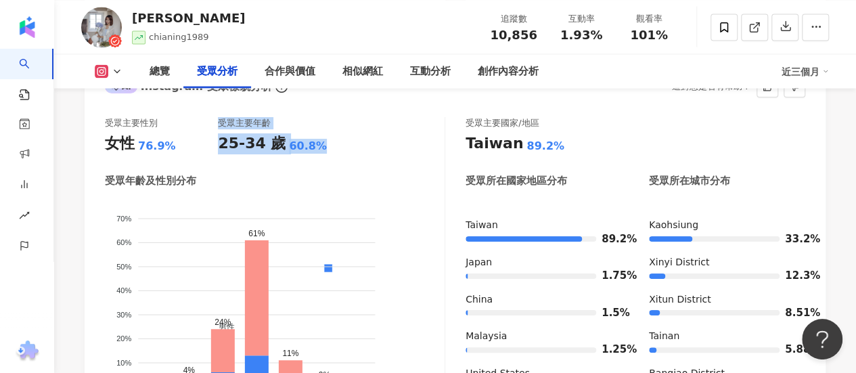
drag, startPoint x: 252, startPoint y: 148, endPoint x: 313, endPoint y: 152, distance: 61.7
click at [313, 152] on div "受眾主要性別 女性 76.9% 受眾主要年齡 25-34 歲 60.8%" at bounding box center [275, 135] width 340 height 37
click at [313, 154] on div "25-34 歲 60.8%" at bounding box center [274, 143] width 113 height 21
drag, startPoint x: 219, startPoint y: 158, endPoint x: 312, endPoint y: 159, distance: 93.4
click at [312, 154] on div "25-34 歲 60.8%" at bounding box center [274, 143] width 113 height 21
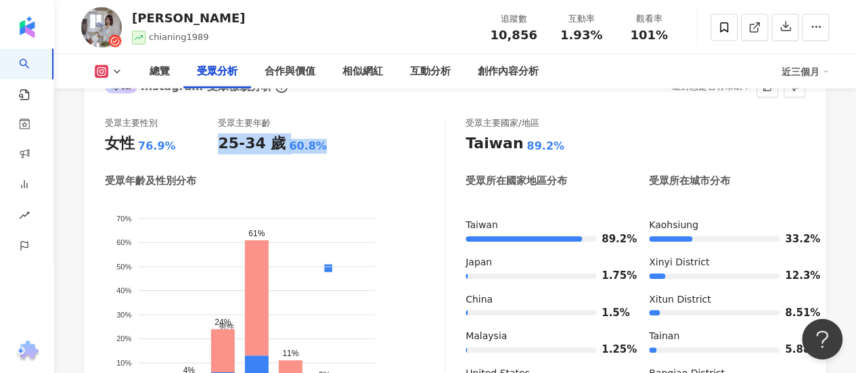
copy div "25-34 歲 60.8%"
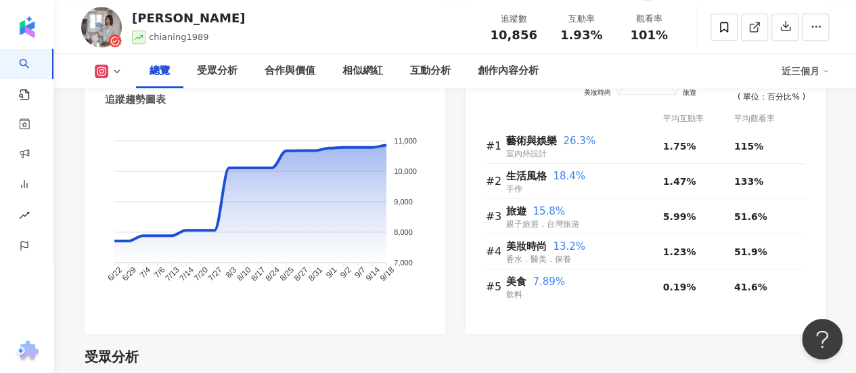
scroll to position [876, 0]
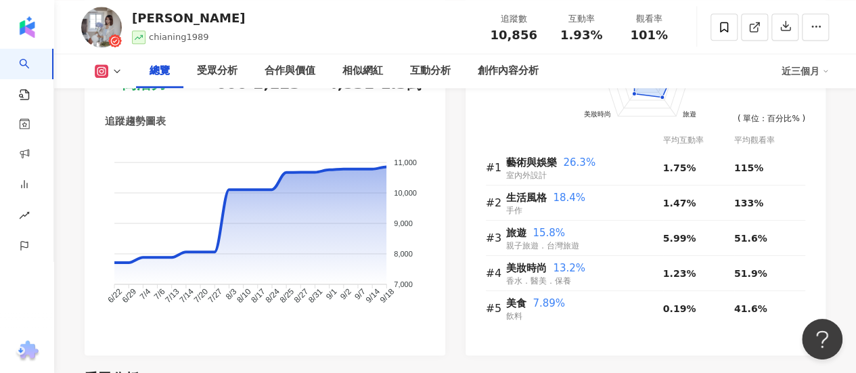
click at [422, 18] on div "楊家寧 Dora chianing1989 追蹤數 10,856 互動率 1.93% 觀看率 101%" at bounding box center [455, 26] width 802 height 53
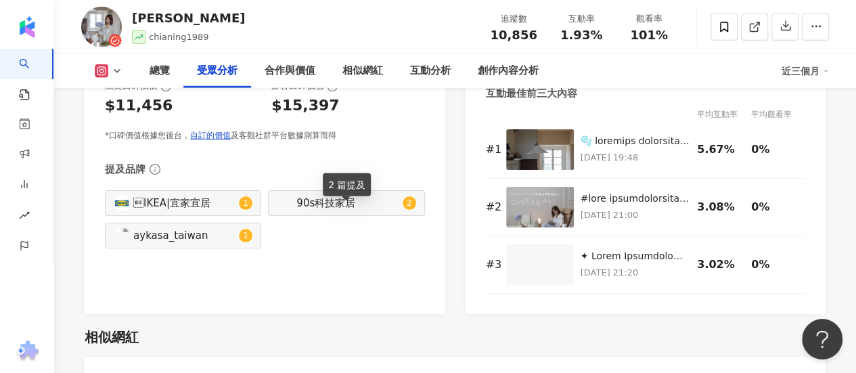
scroll to position [1620, 0]
